Goal: Navigation & Orientation: Find specific page/section

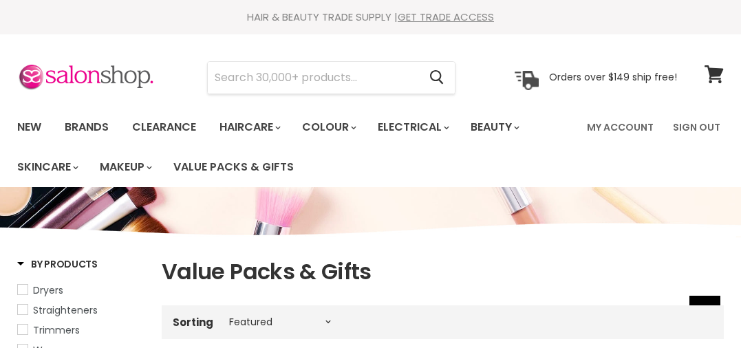
select select "manual"
click at [74, 124] on link "Brands" at bounding box center [86, 127] width 65 height 29
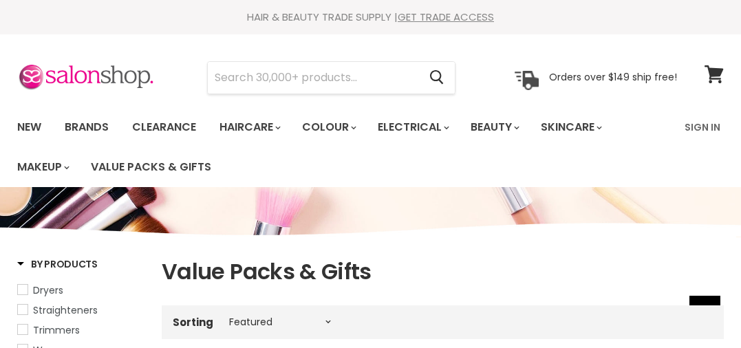
select select "manual"
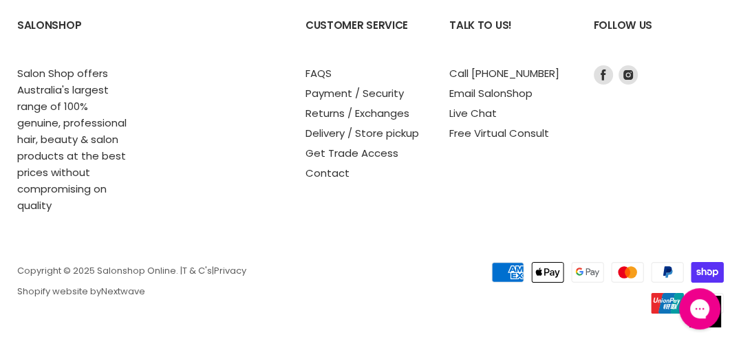
scroll to position [3640, 0]
